Goal: Information Seeking & Learning: Learn about a topic

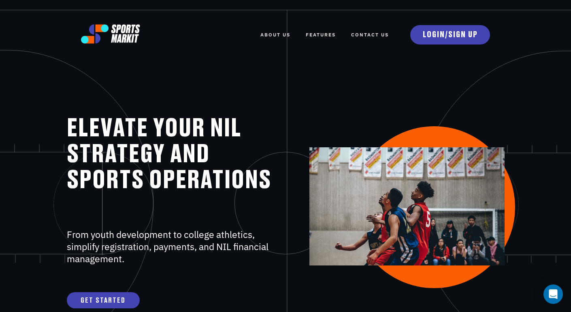
click at [321, 33] on link "FEATURES" at bounding box center [321, 35] width 30 height 18
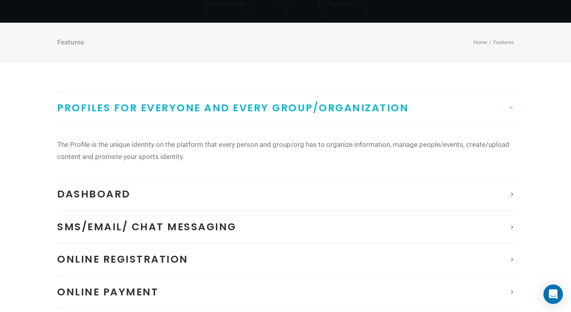
scroll to position [73, 0]
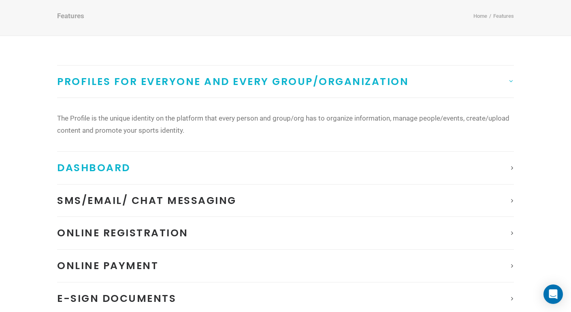
click at [400, 164] on link "Dashboard" at bounding box center [285, 168] width 457 height 32
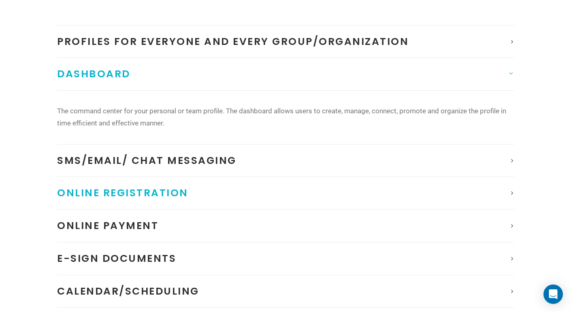
scroll to position [115, 0]
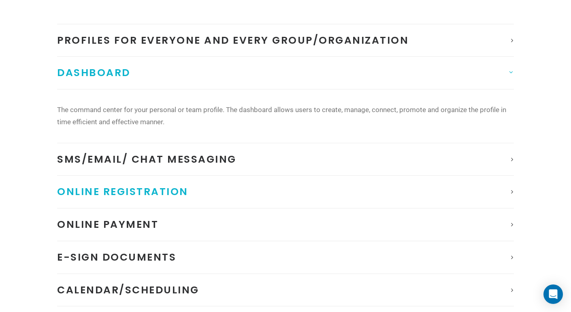
click at [394, 185] on link "Online Registration" at bounding box center [285, 192] width 457 height 32
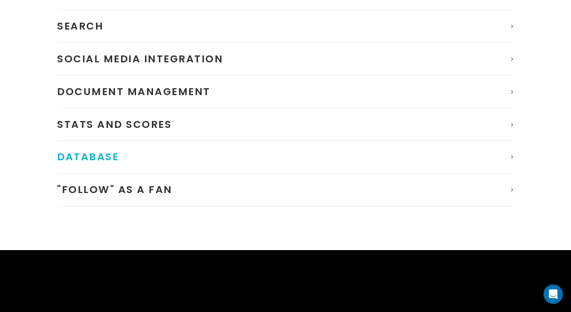
click at [417, 155] on link "Database" at bounding box center [285, 157] width 457 height 32
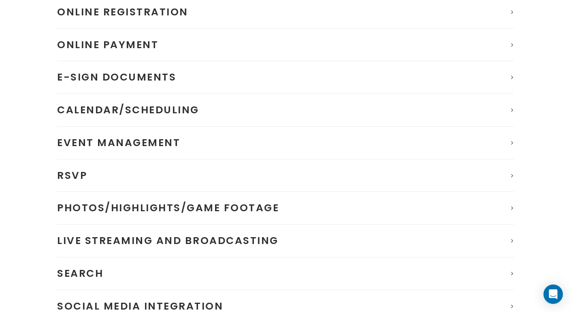
scroll to position [81, 0]
